Goal: Transaction & Acquisition: Book appointment/travel/reservation

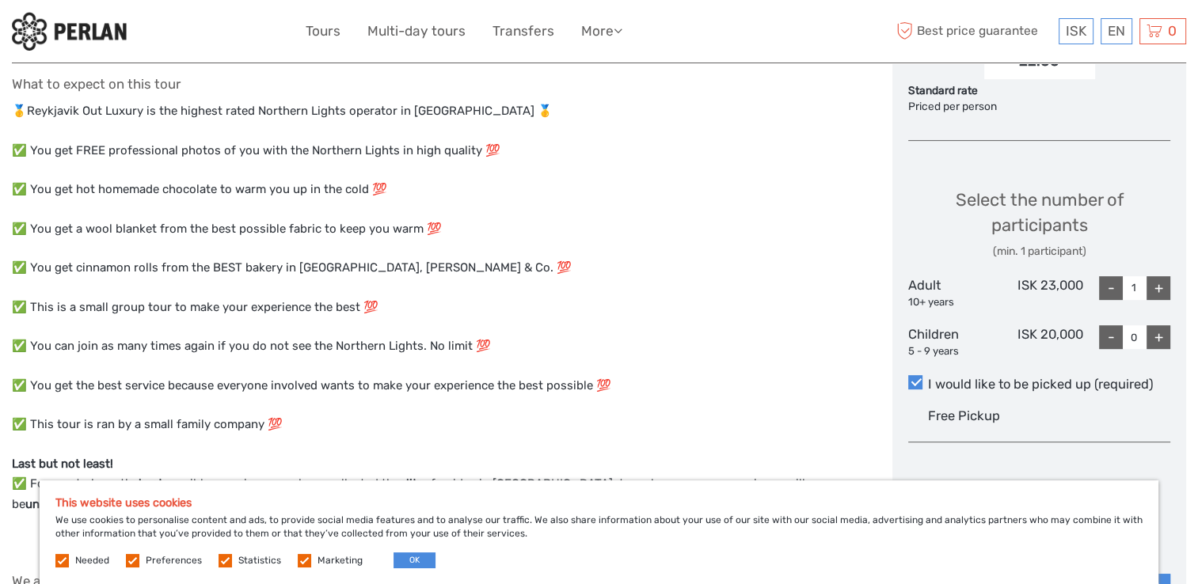
scroll to position [633, 0]
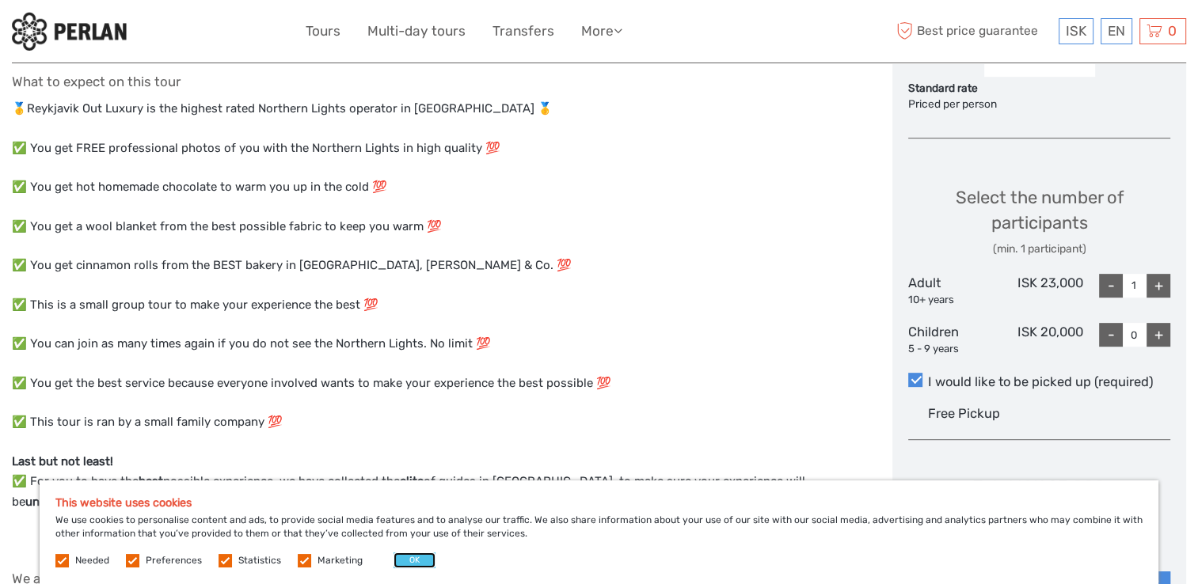
click at [409, 562] on button "OK" at bounding box center [414, 561] width 42 height 16
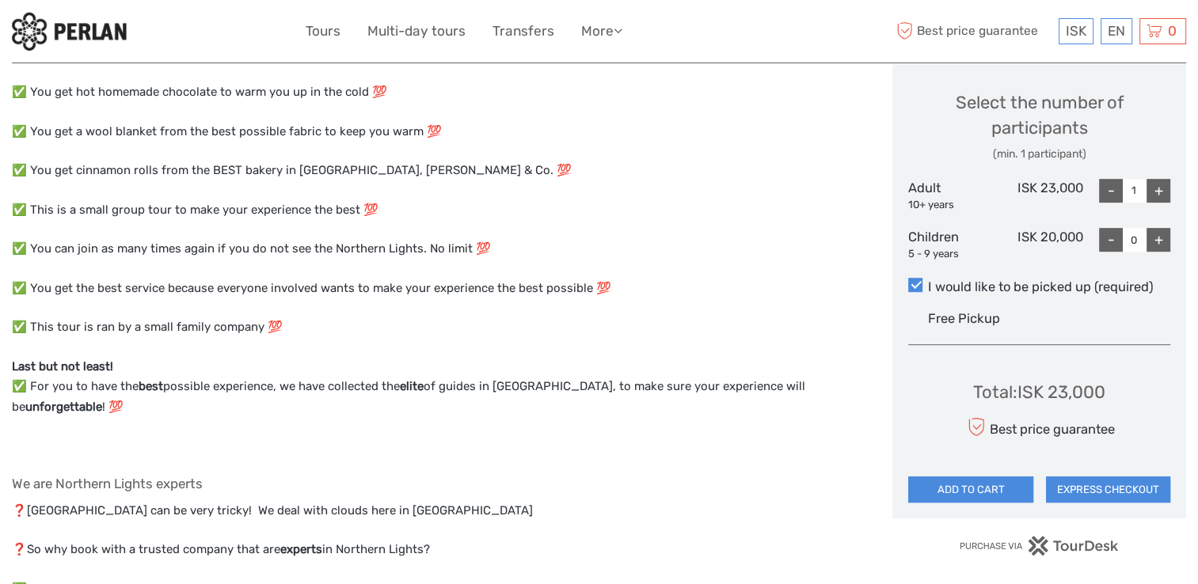
scroll to position [725, 0]
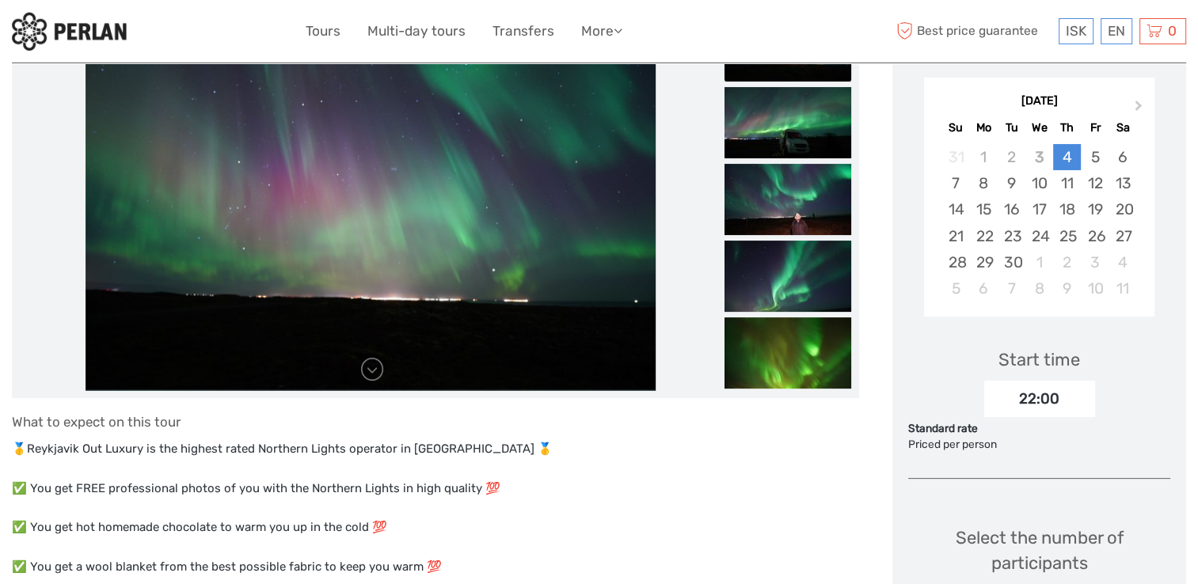
scroll to position [250, 0]
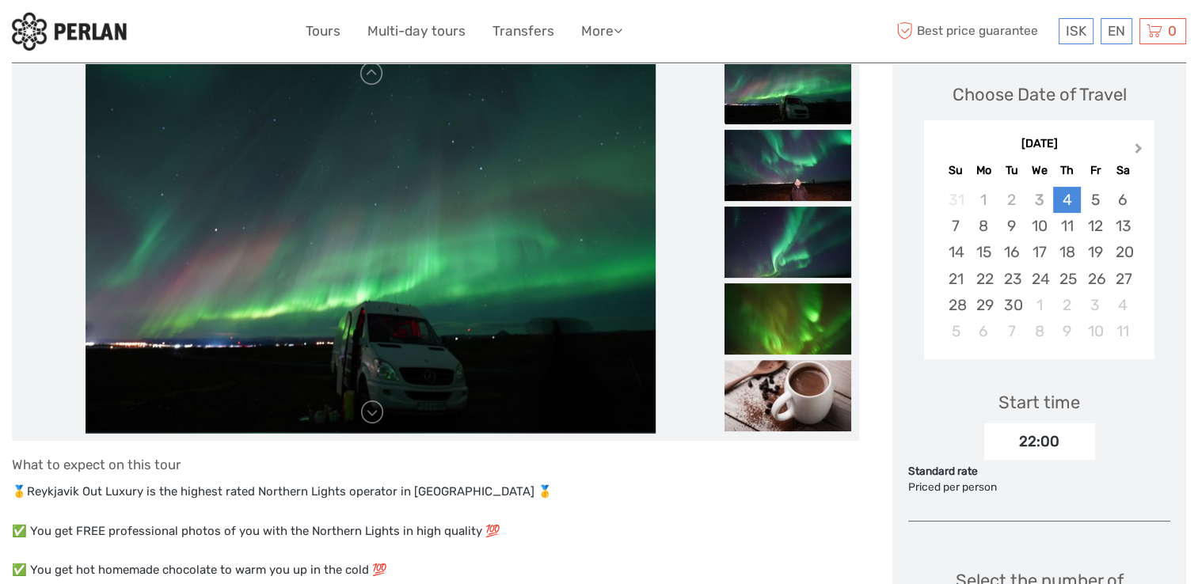
click at [1137, 141] on button "Next Month" at bounding box center [1139, 152] width 25 height 25
click at [1089, 224] on div "10" at bounding box center [1095, 226] width 28 height 26
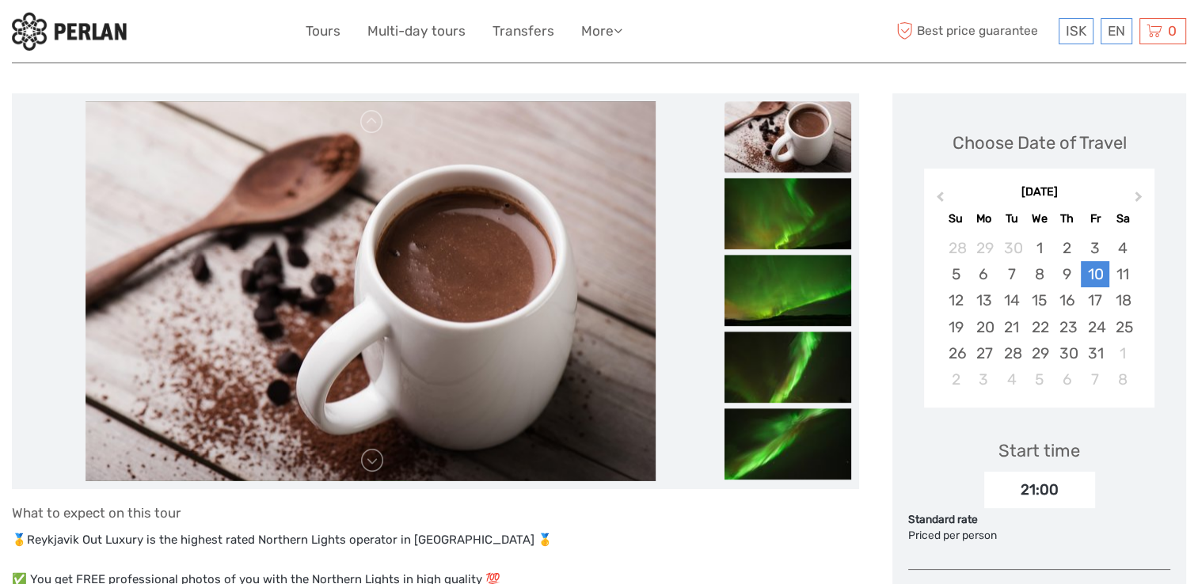
scroll to position [170, 0]
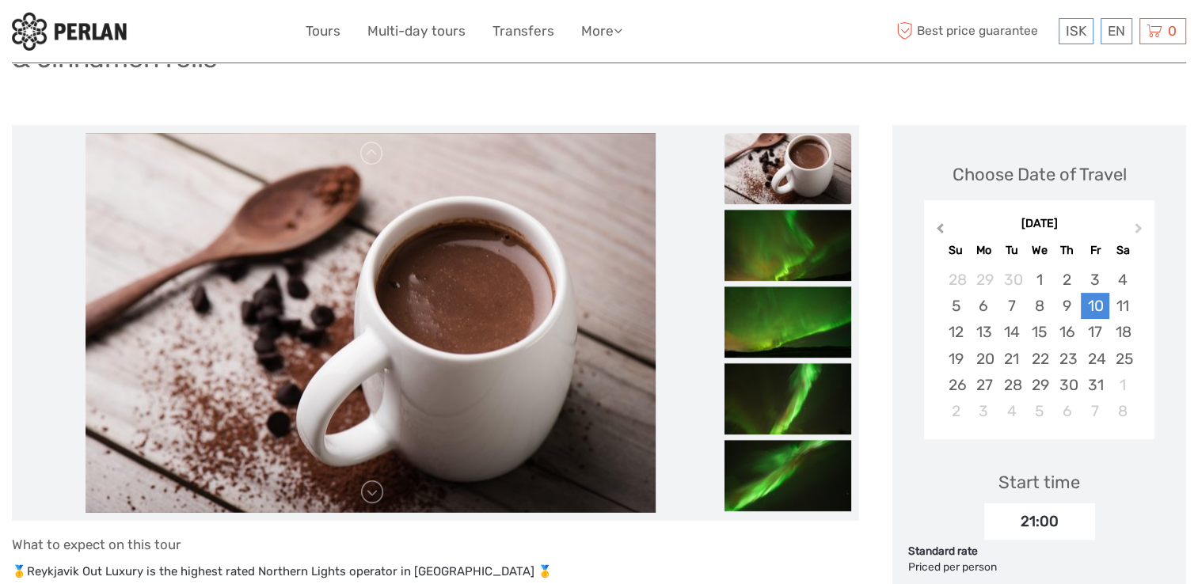
click at [940, 224] on span "Previous Month" at bounding box center [940, 231] width 0 height 23
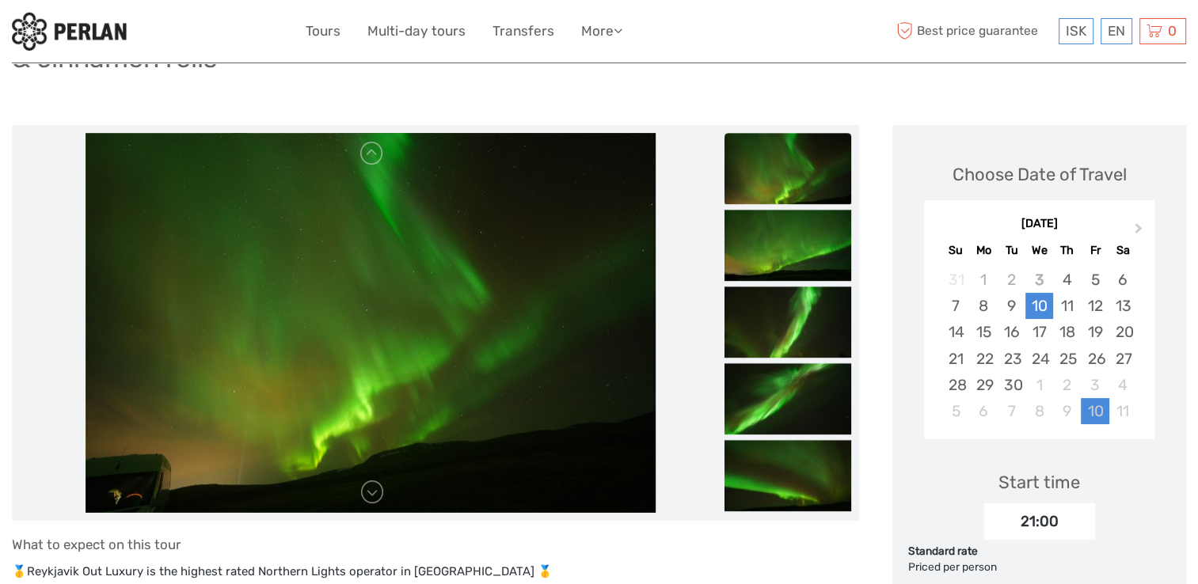
click at [1042, 301] on div "10" at bounding box center [1039, 306] width 28 height 26
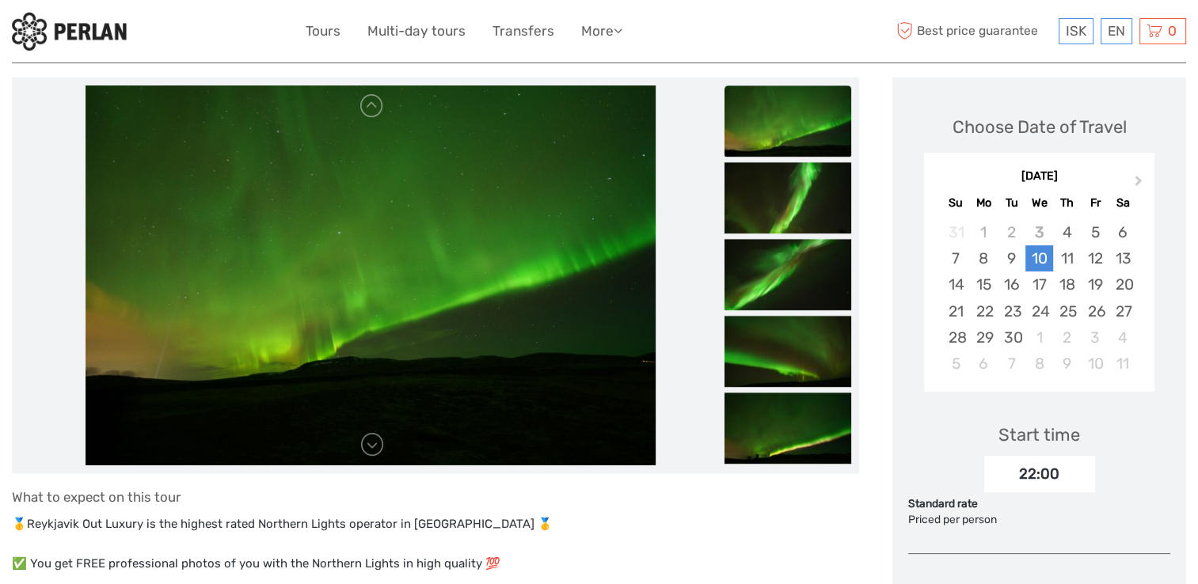
scroll to position [0, 0]
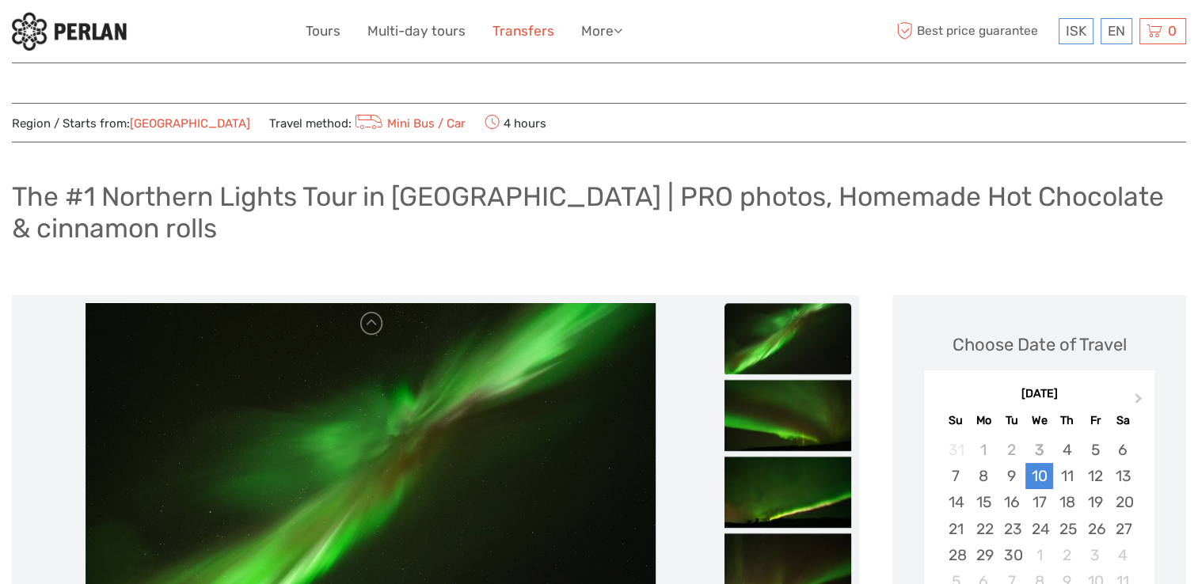
click at [526, 30] on link "Transfers" at bounding box center [523, 31] width 62 height 23
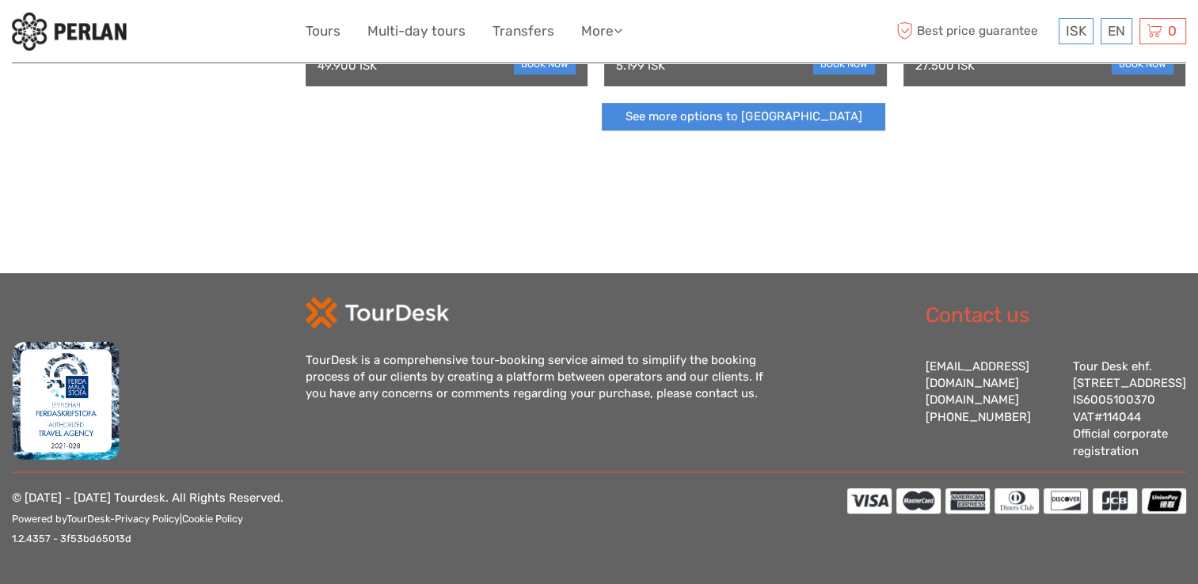
scroll to position [689, 0]
